Goal: Task Accomplishment & Management: Check status

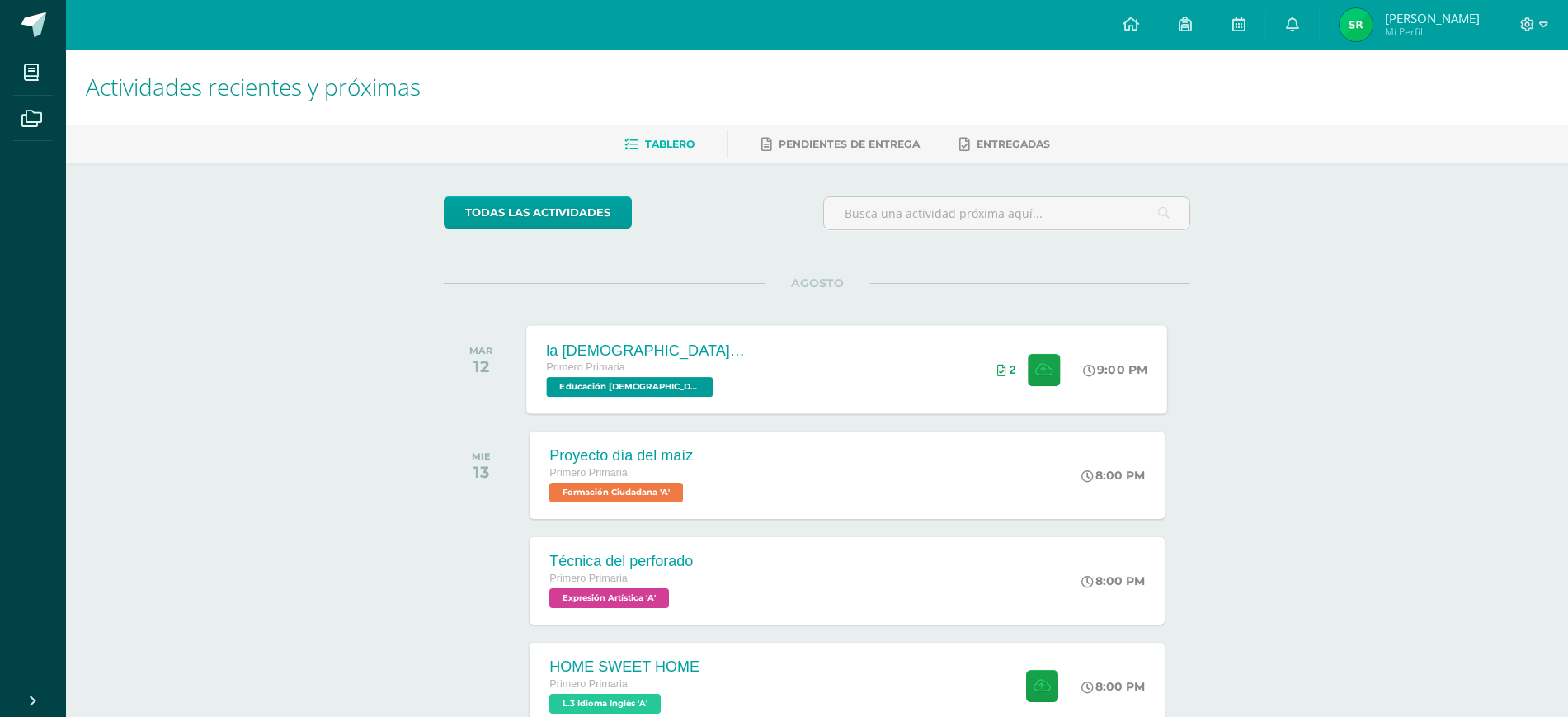
click at [677, 348] on div "la Biblia la palabra de Dios" at bounding box center [646, 350] width 200 height 17
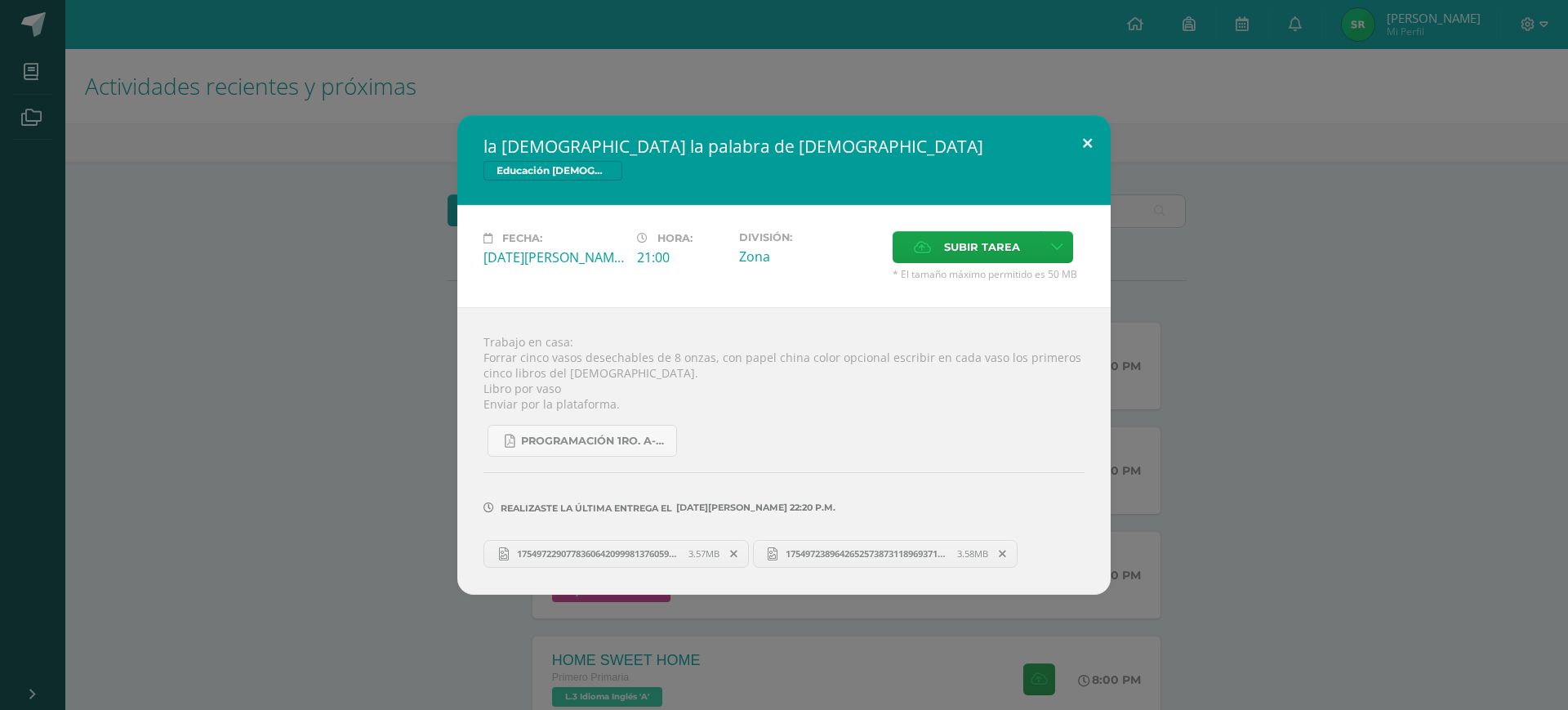
click at [1086, 145] on button at bounding box center [1088, 143] width 47 height 56
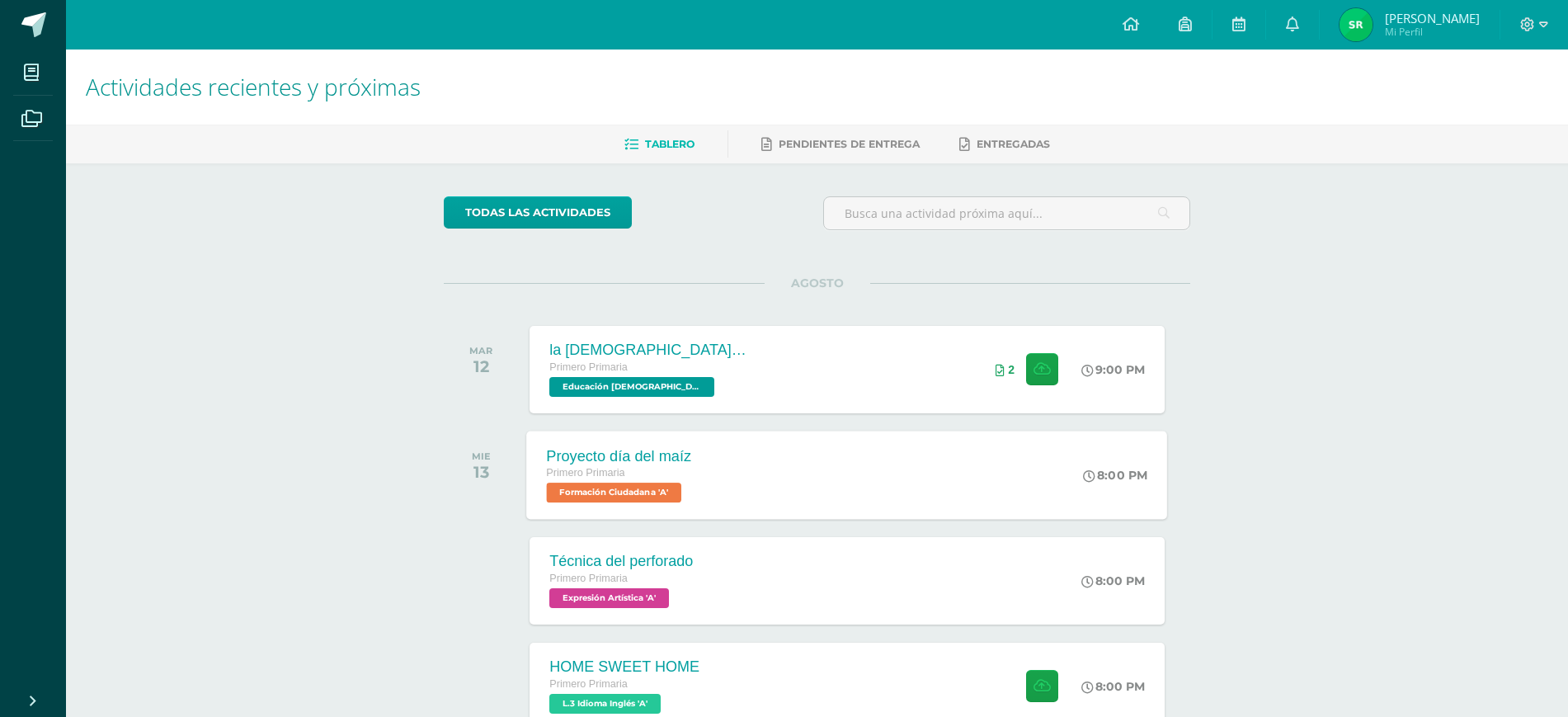
click at [650, 449] on div "Proyecto día del maíz" at bounding box center [619, 455] width 145 height 17
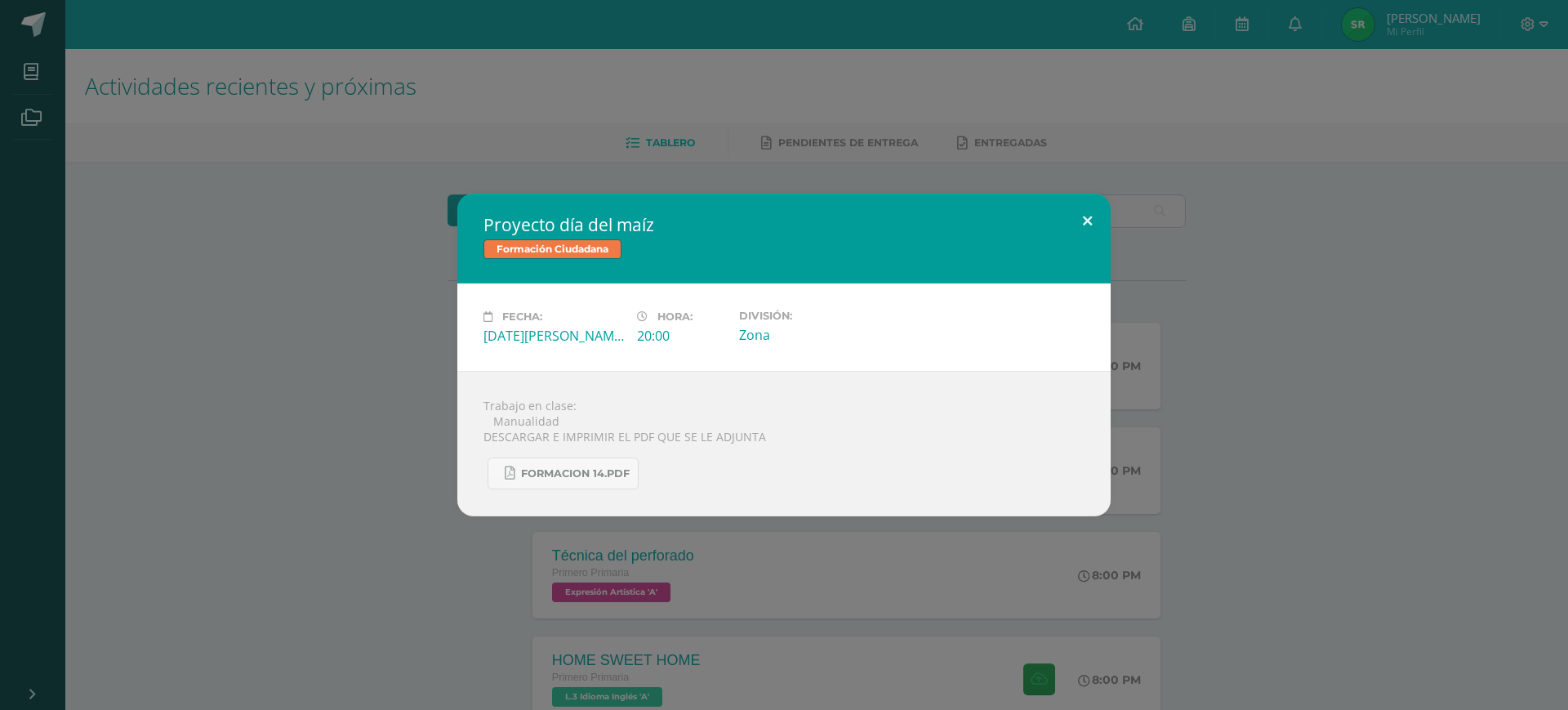
click at [1082, 214] on button at bounding box center [1088, 221] width 47 height 56
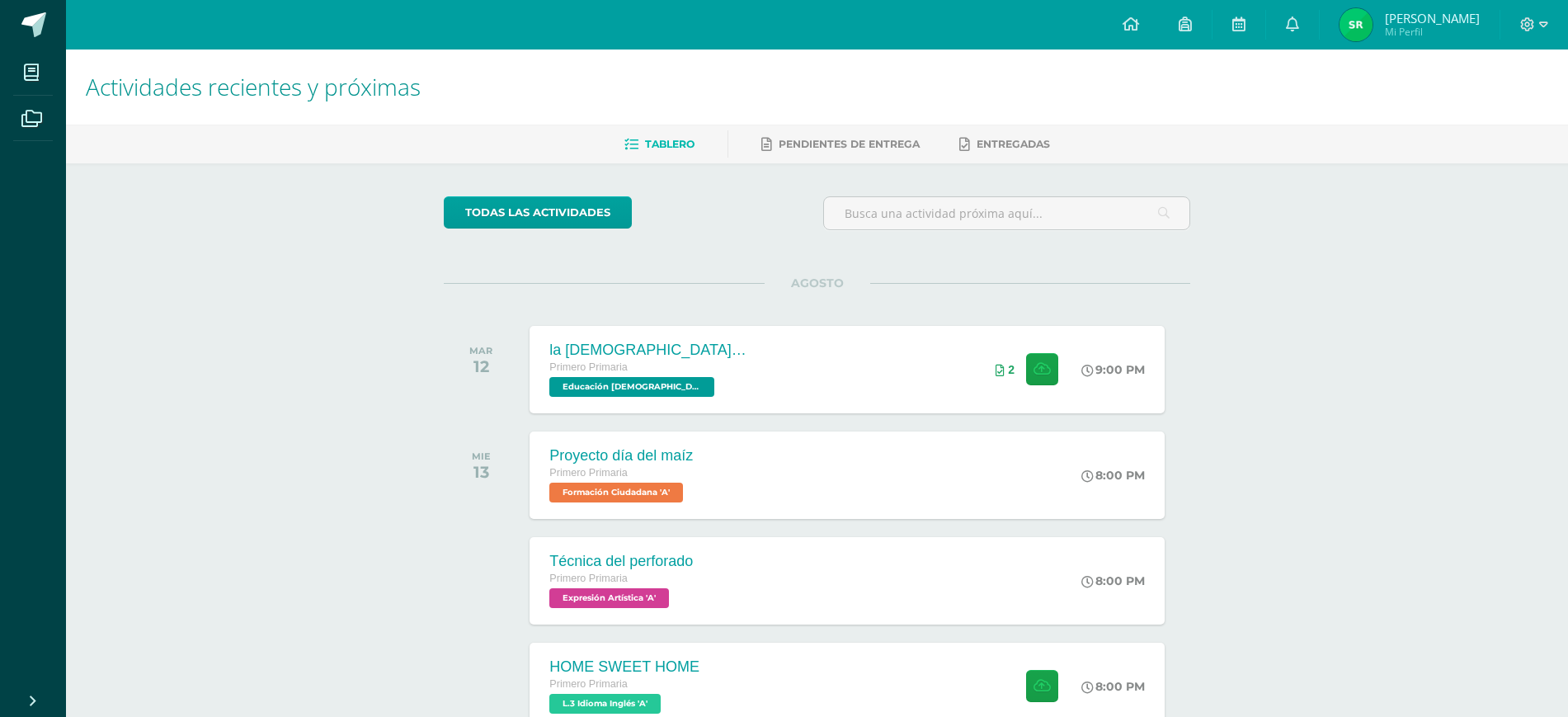
scroll to position [274, 0]
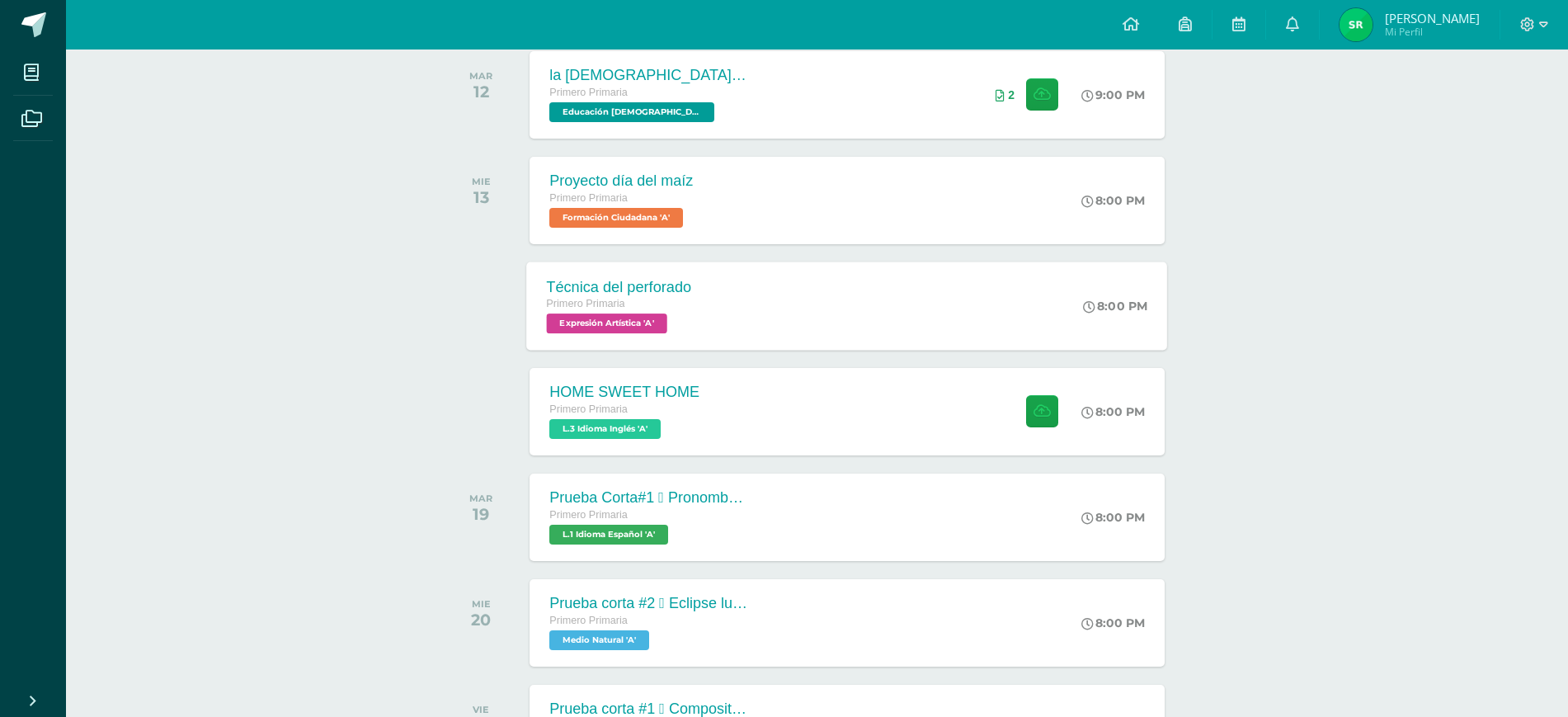
click at [664, 288] on div "Técnica del perforado" at bounding box center [619, 286] width 145 height 17
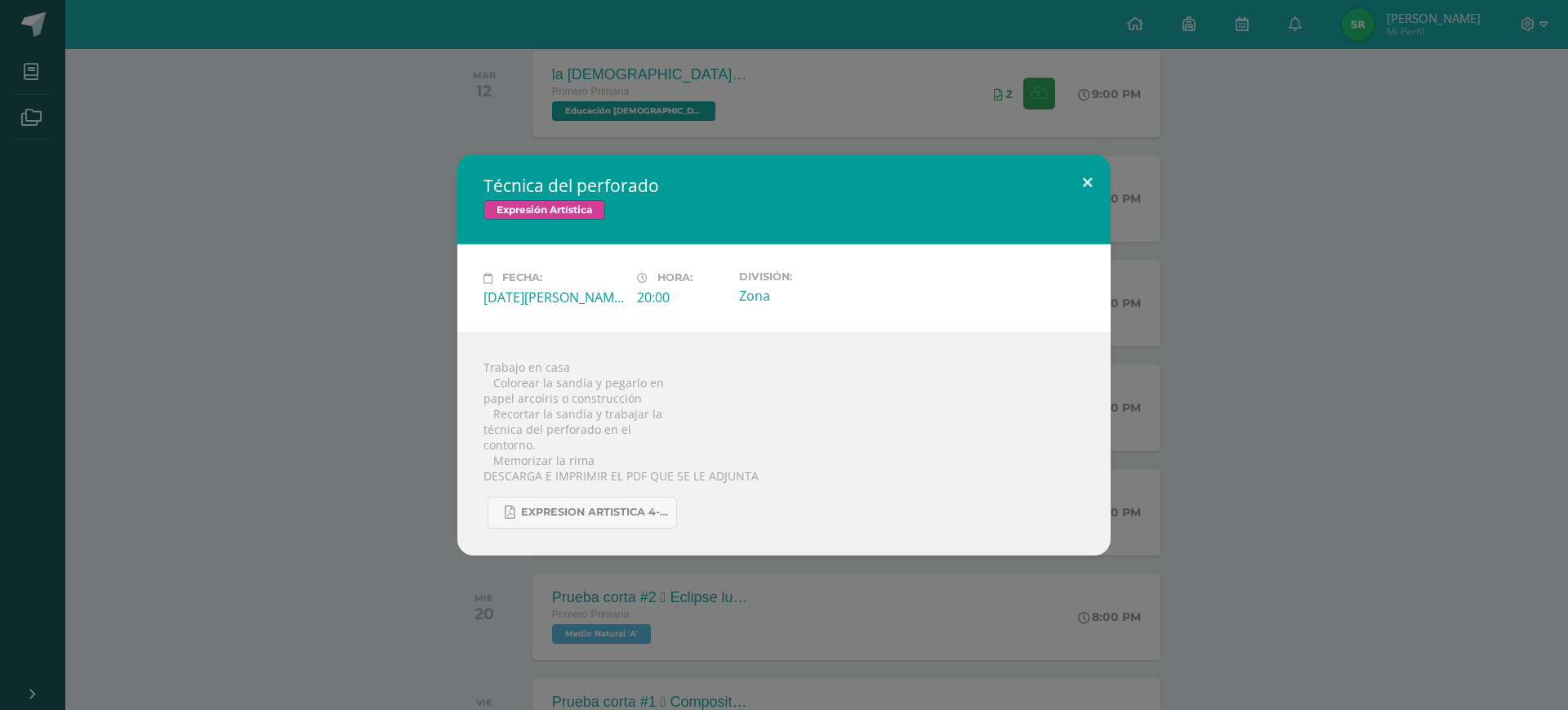
click at [1085, 171] on button at bounding box center [1088, 182] width 47 height 56
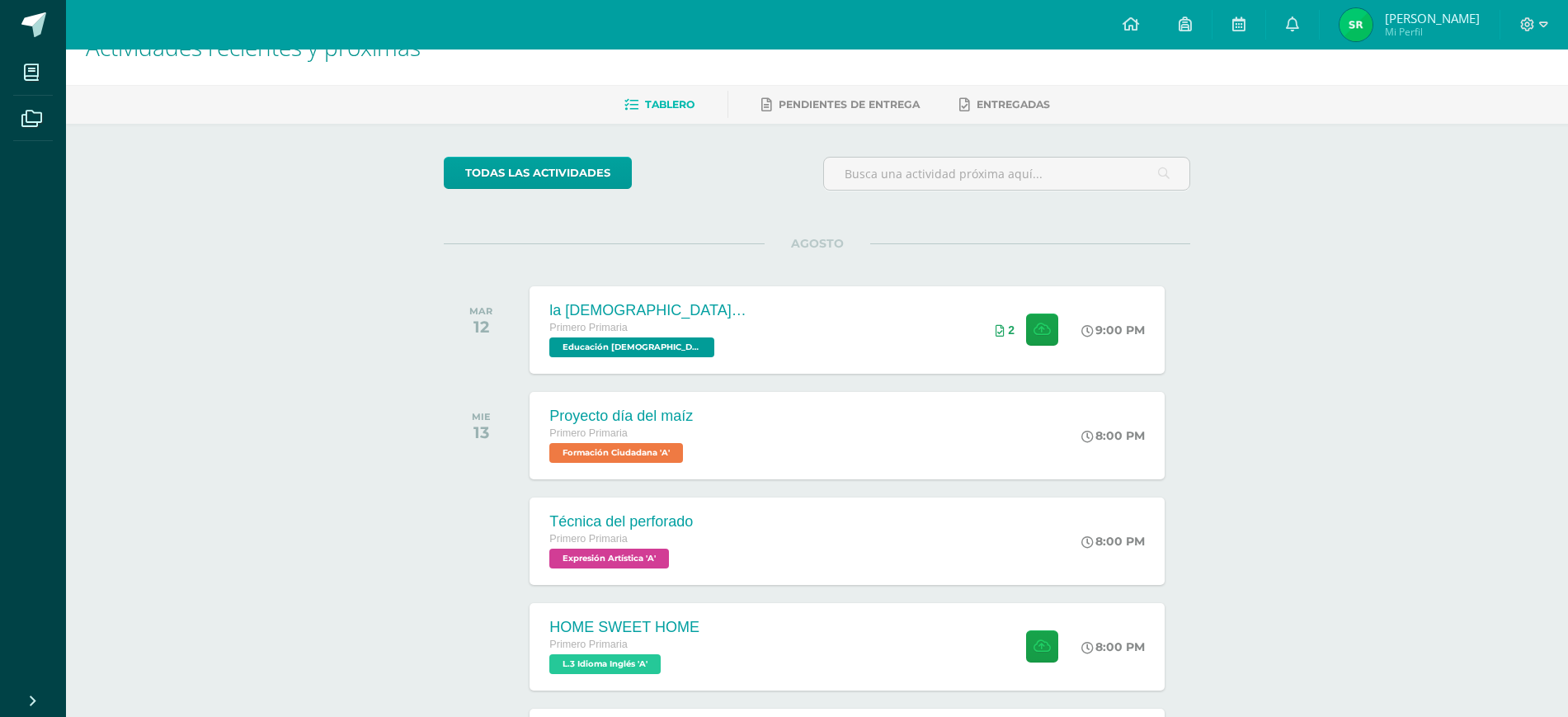
scroll to position [0, 0]
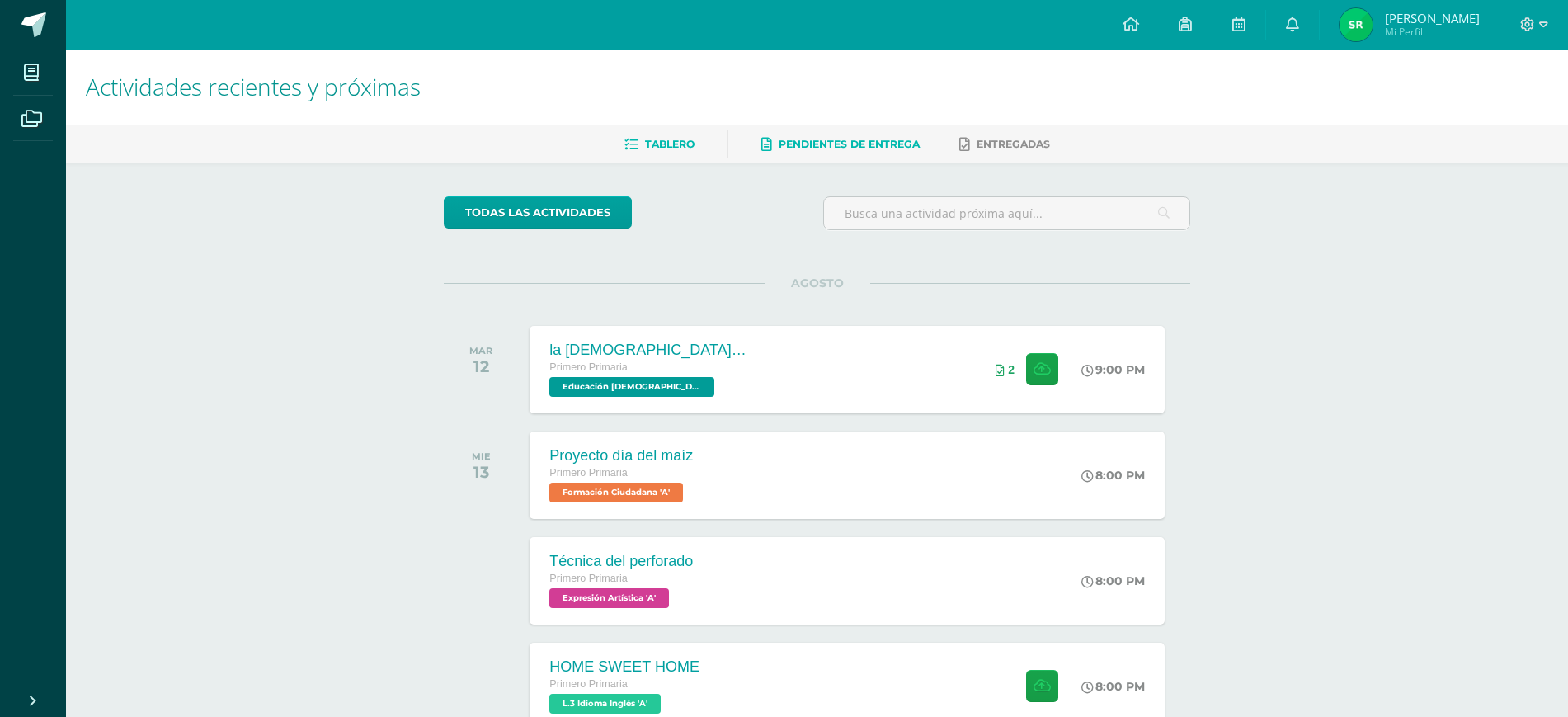
click at [888, 136] on link "Pendientes de entrega" at bounding box center [841, 144] width 158 height 26
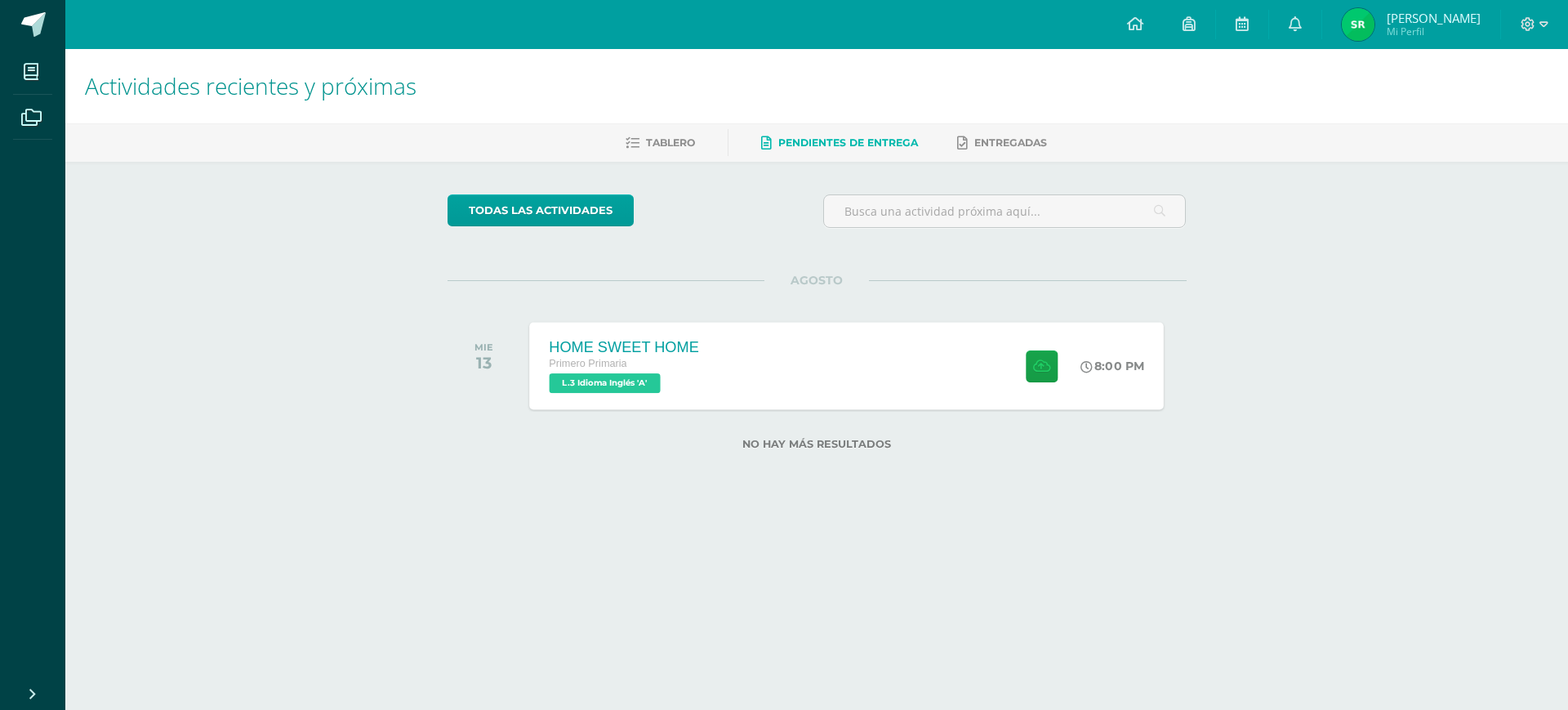
click at [867, 349] on div "HOME SWEET HOME Primero Primaria L.3 Idioma Inglés 'A' 8:00 PM HOME SWEET HOME …" at bounding box center [846, 366] width 634 height 88
